Goal: Find specific page/section

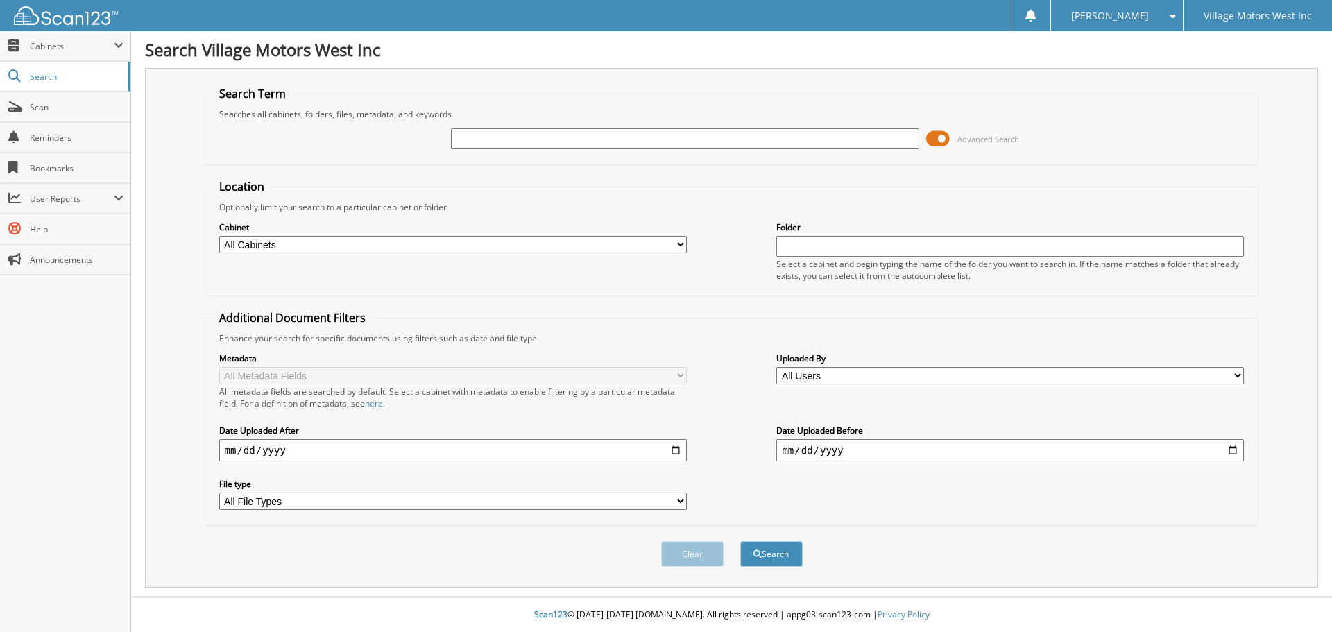
click at [543, 139] on input "text" at bounding box center [685, 138] width 468 height 21
type input "0"
type input "105840"
click at [740, 541] on button "Search" at bounding box center [771, 554] width 62 height 26
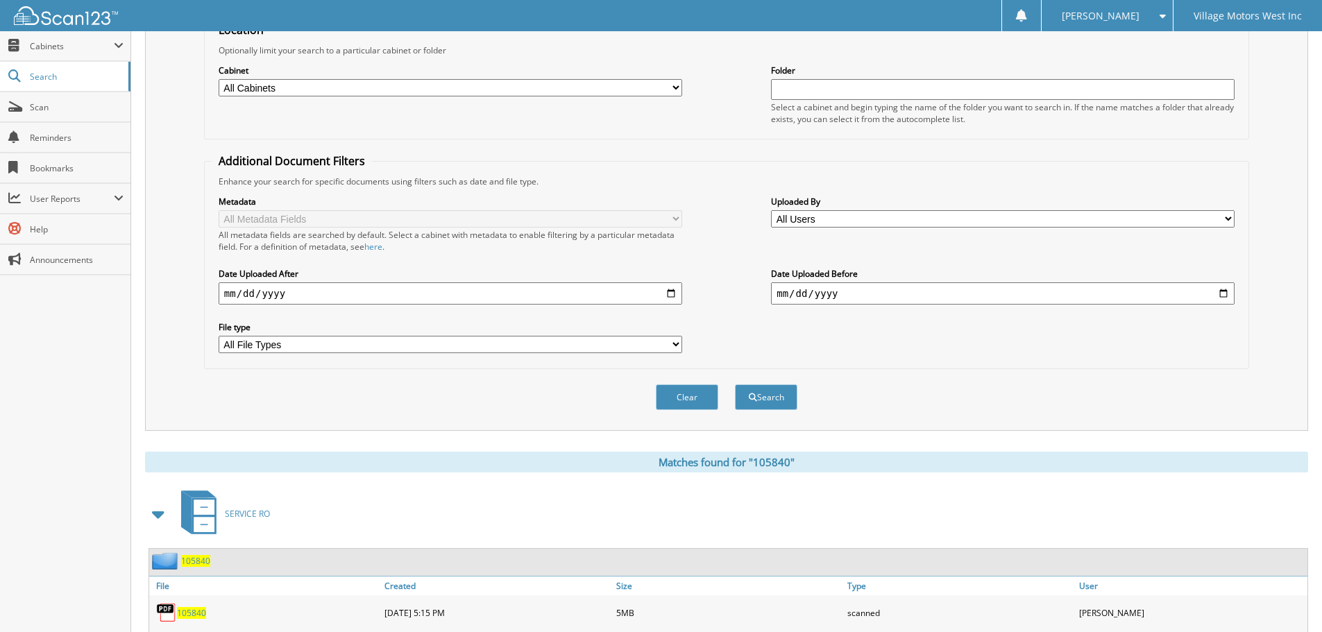
scroll to position [278, 0]
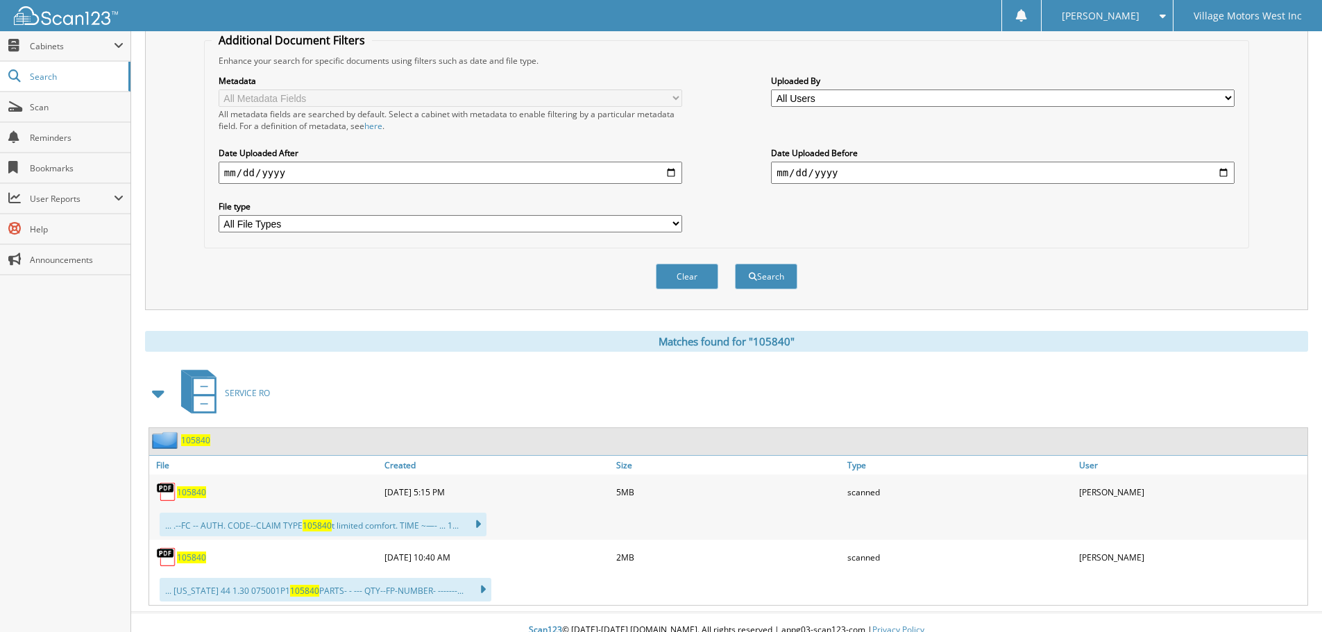
click at [199, 491] on span "105840" at bounding box center [191, 492] width 29 height 12
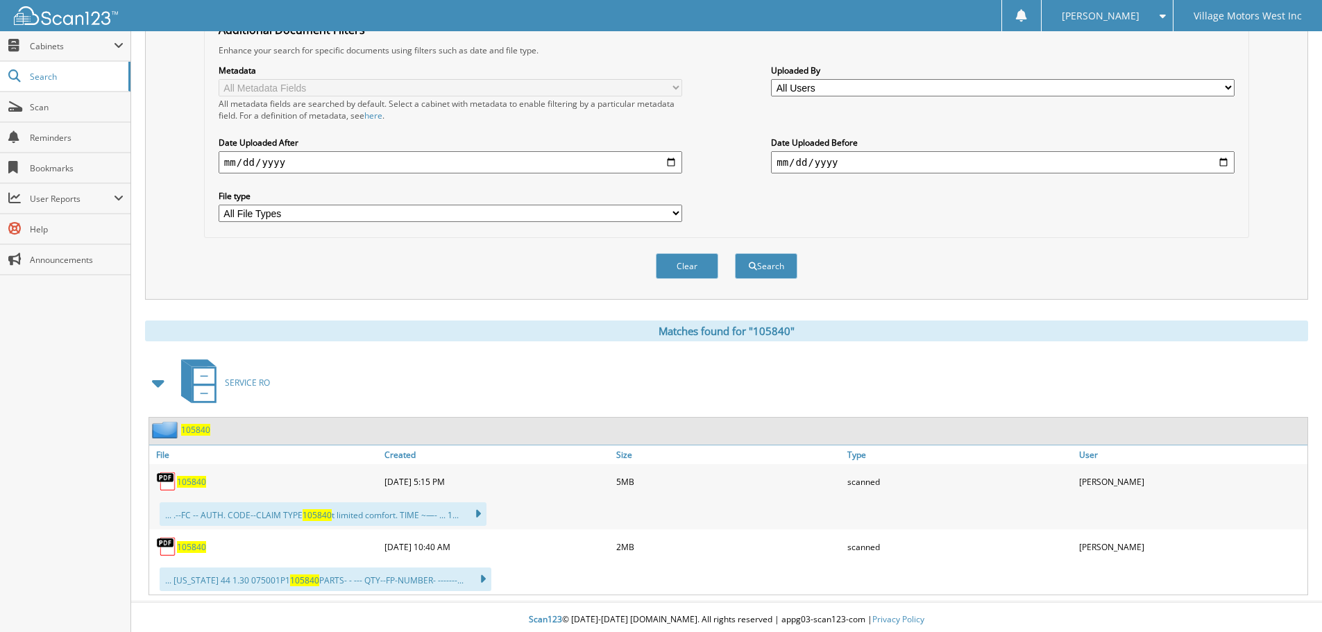
scroll to position [294, 0]
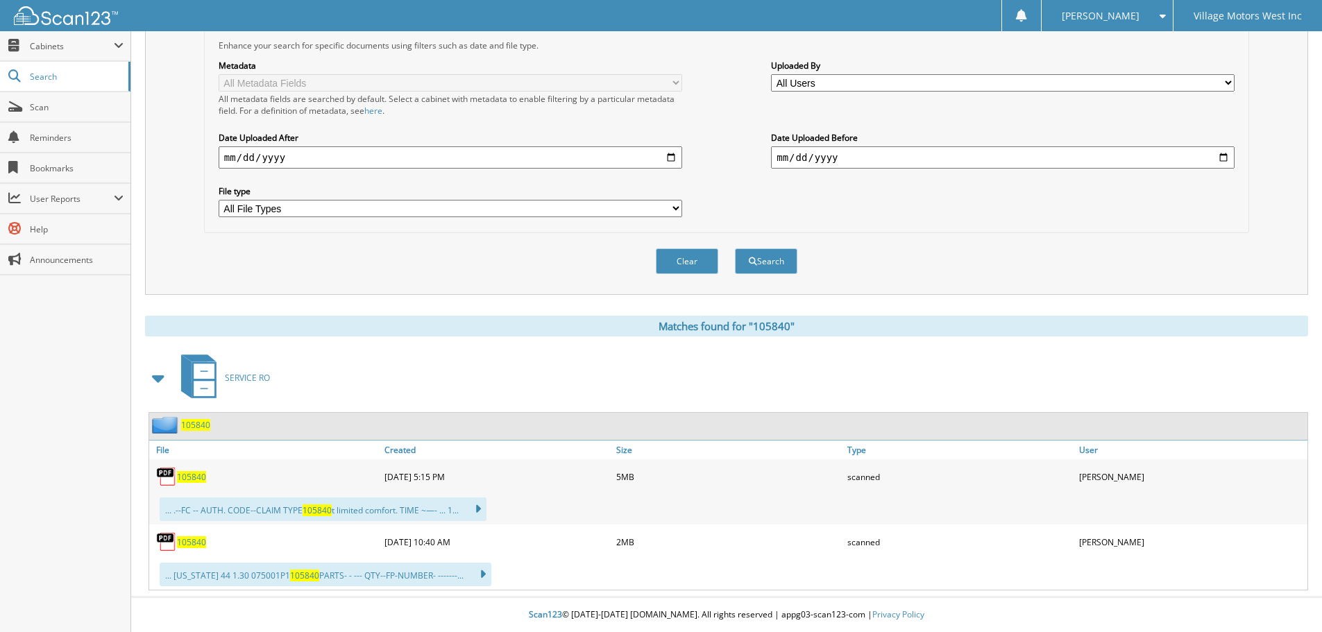
click at [196, 471] on span "105840" at bounding box center [191, 477] width 29 height 12
click at [200, 479] on span "105840" at bounding box center [191, 477] width 29 height 12
drag, startPoint x: 198, startPoint y: 473, endPoint x: 252, endPoint y: 450, distance: 57.9
click at [198, 473] on span "105840" at bounding box center [191, 477] width 29 height 12
